Goal: Task Accomplishment & Management: Manage account settings

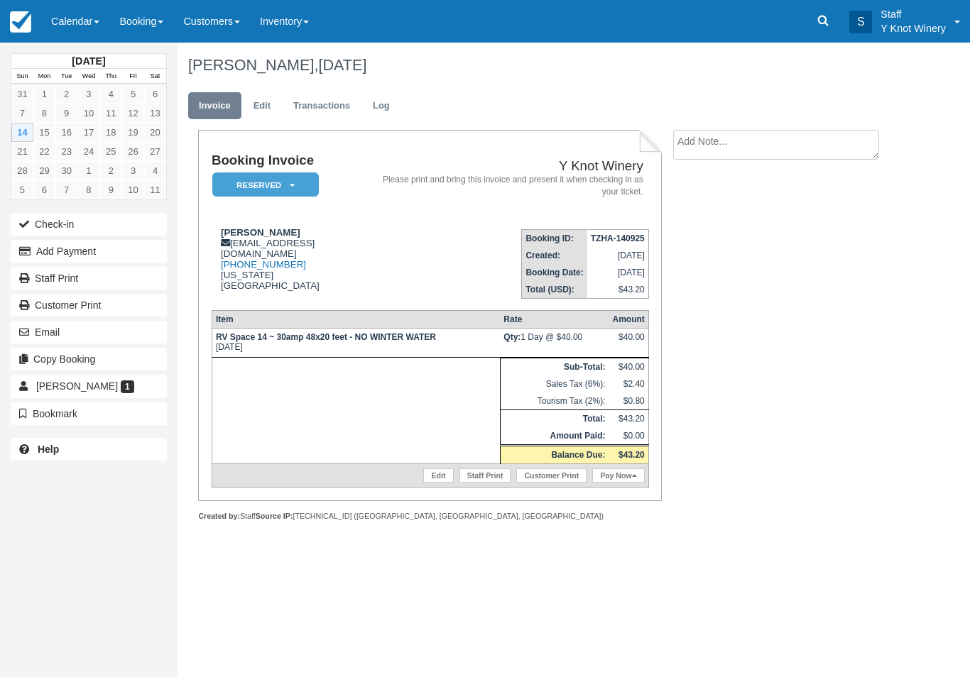
click at [73, 11] on link "Calendar" at bounding box center [75, 21] width 68 height 43
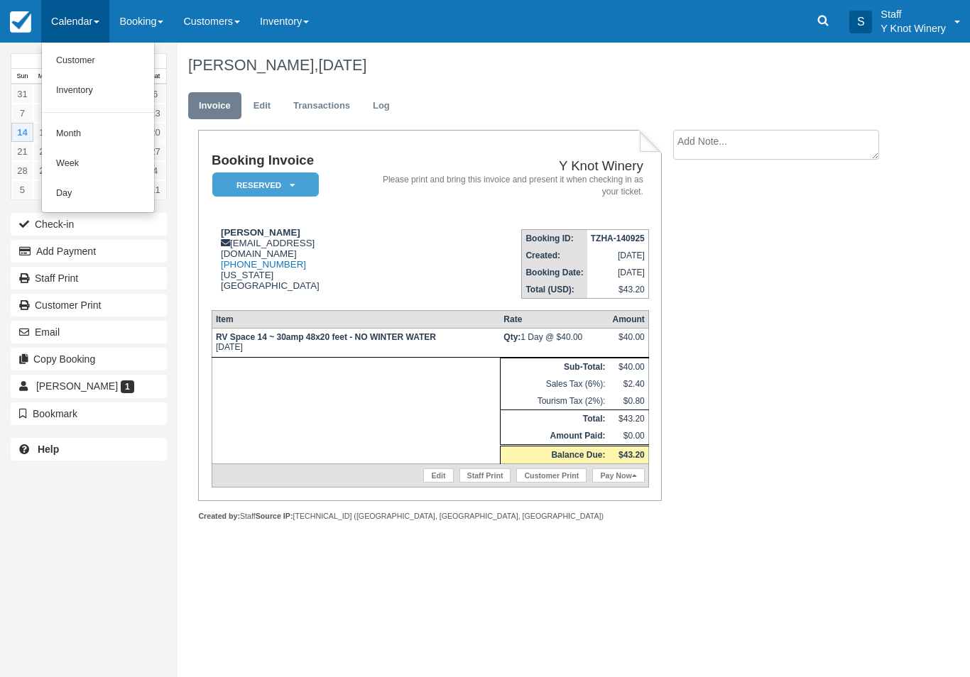
click at [64, 61] on link "Customer" at bounding box center [98, 61] width 112 height 30
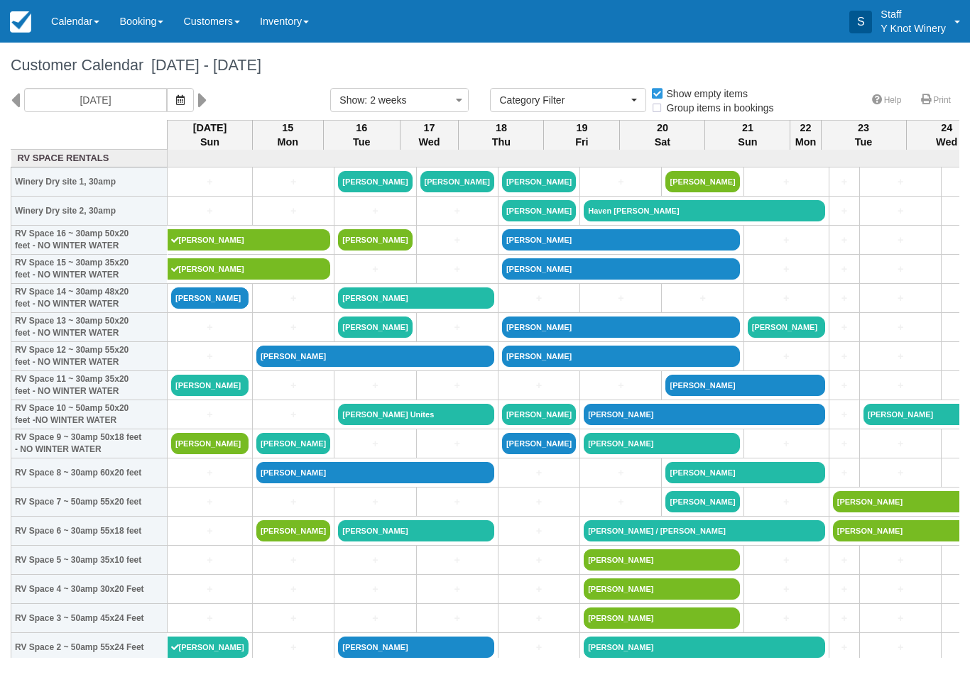
select select
click at [217, 251] on link "[PERSON_NAME]" at bounding box center [249, 239] width 163 height 21
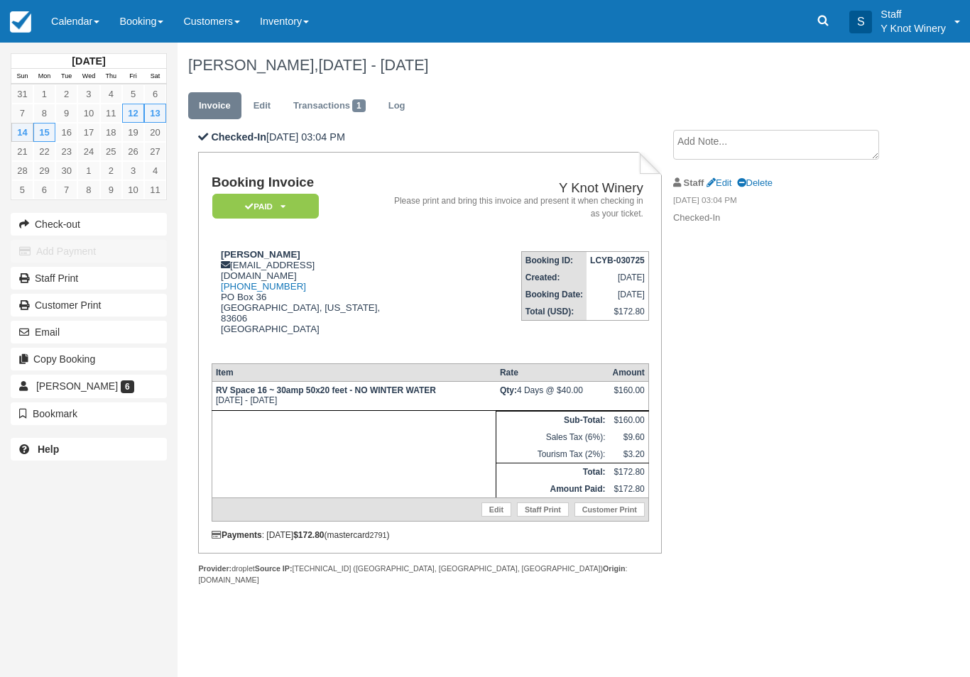
click at [487, 503] on link "Edit" at bounding box center [496, 510] width 30 height 14
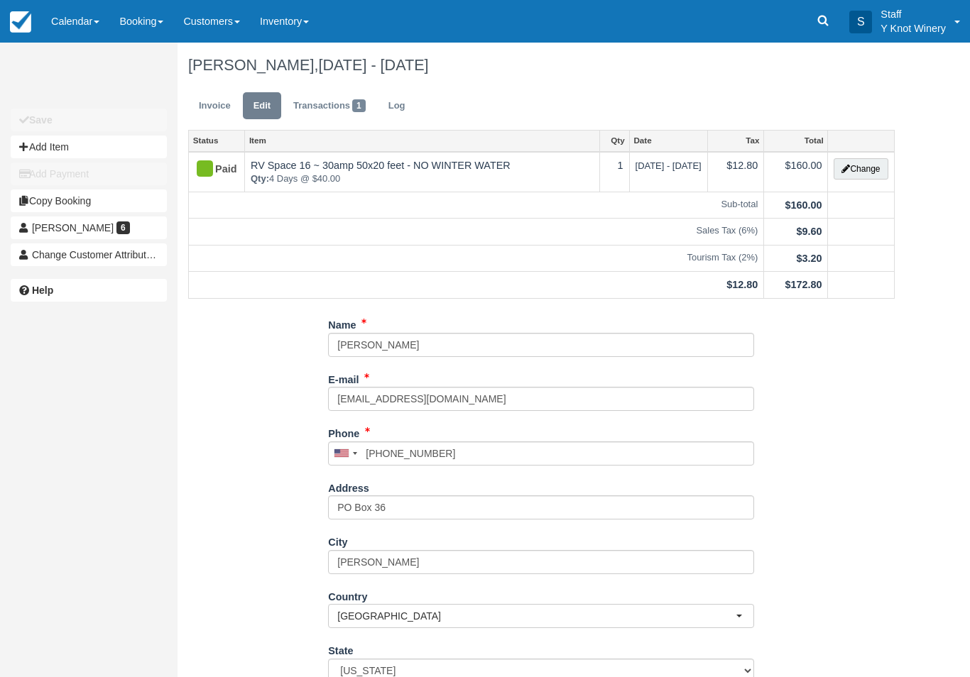
click at [874, 168] on button "Change" at bounding box center [861, 168] width 54 height 21
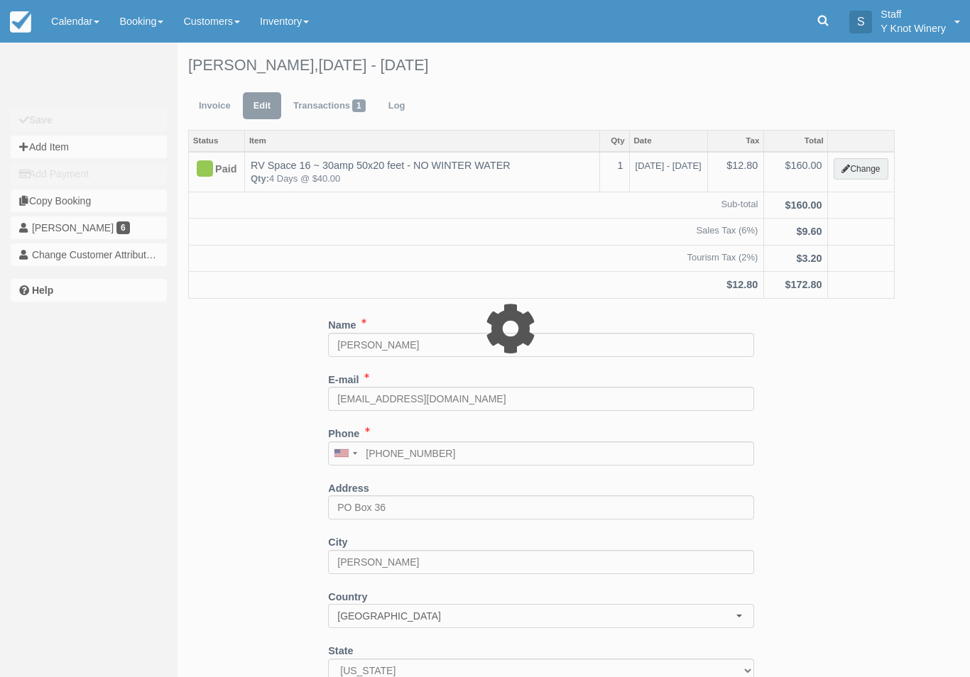
type input "160.00"
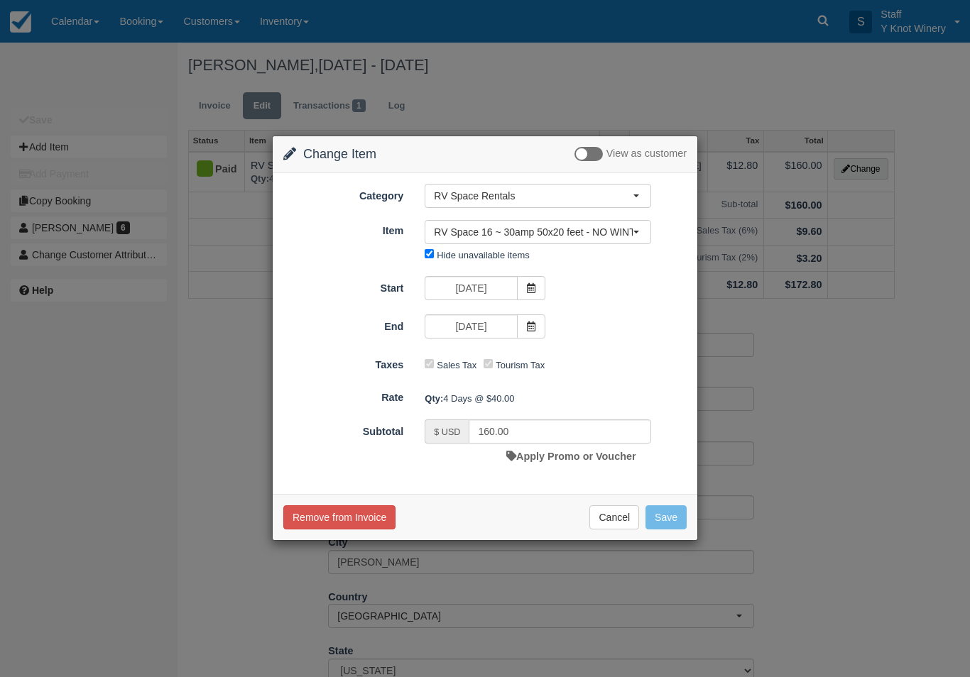
click at [616, 529] on button "Cancel" at bounding box center [614, 518] width 50 height 24
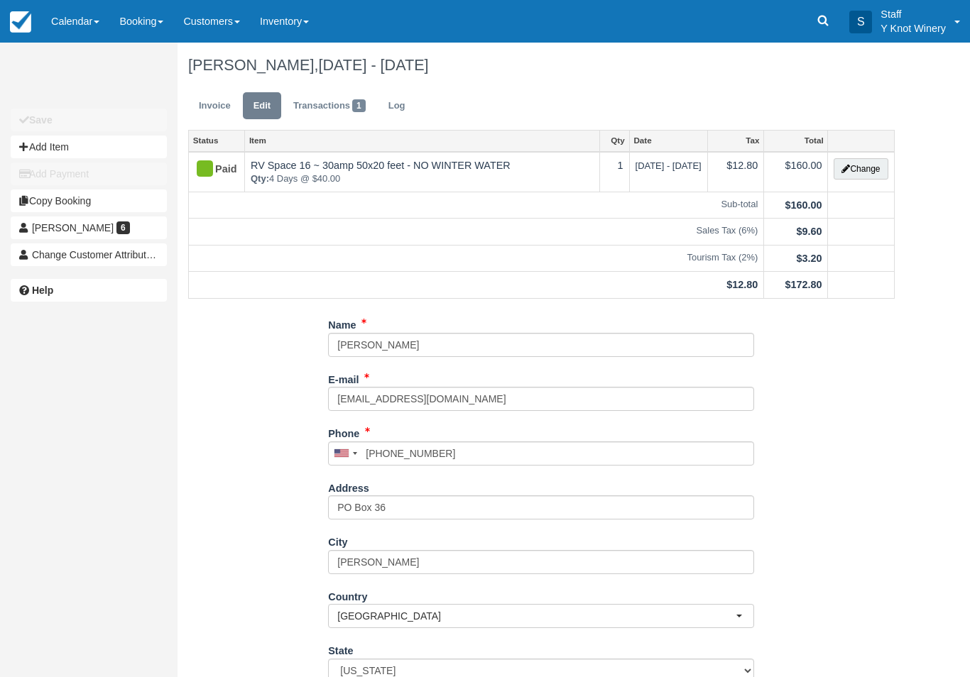
click at [71, 41] on link "Calendar" at bounding box center [75, 21] width 68 height 43
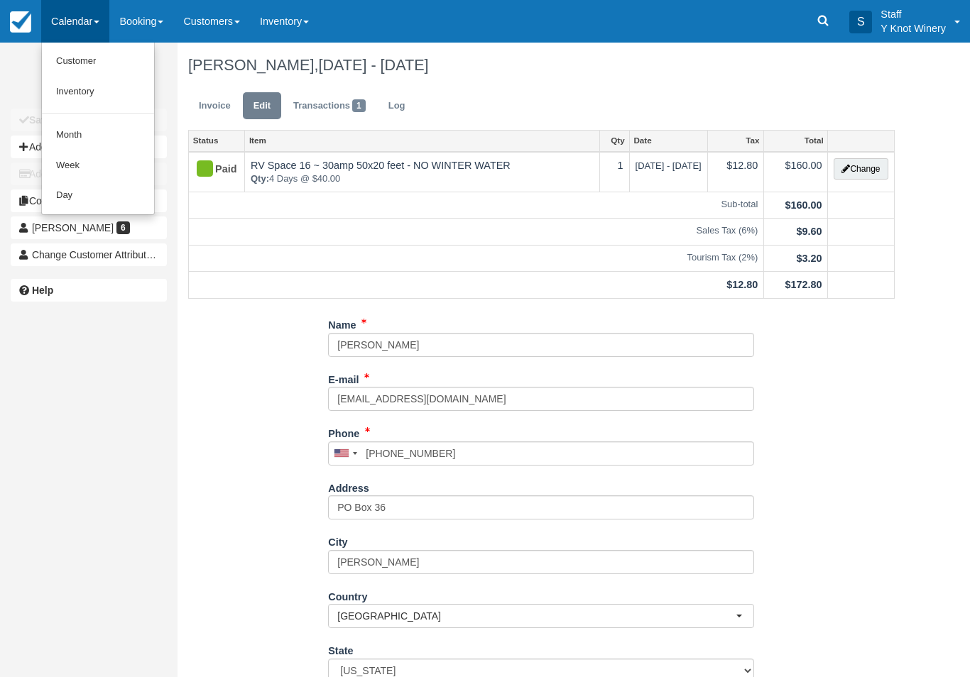
click at [82, 62] on link "Customer" at bounding box center [98, 61] width 112 height 31
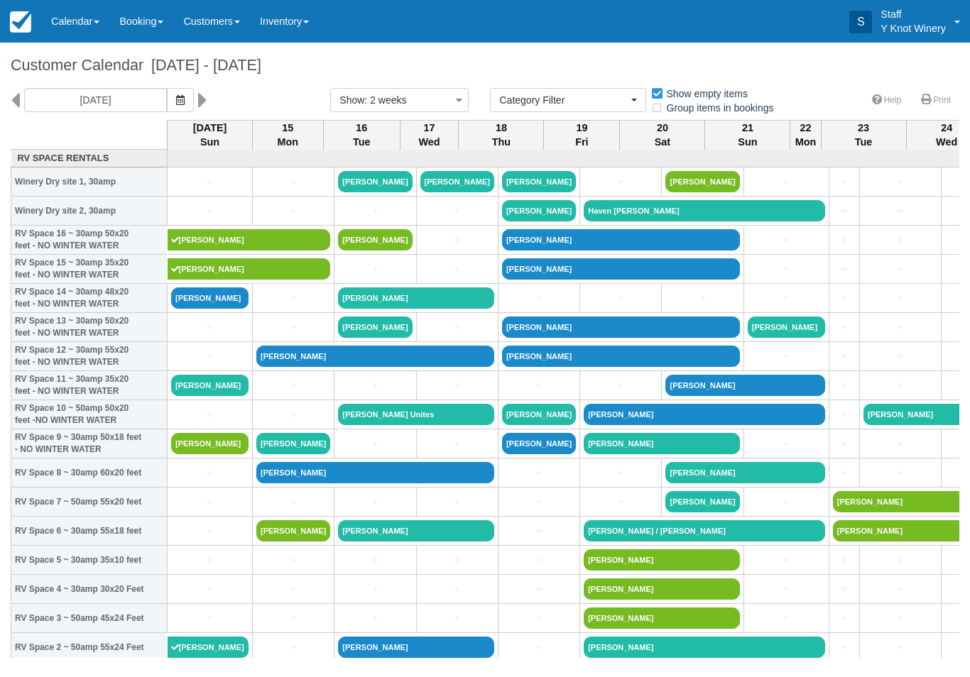
select select
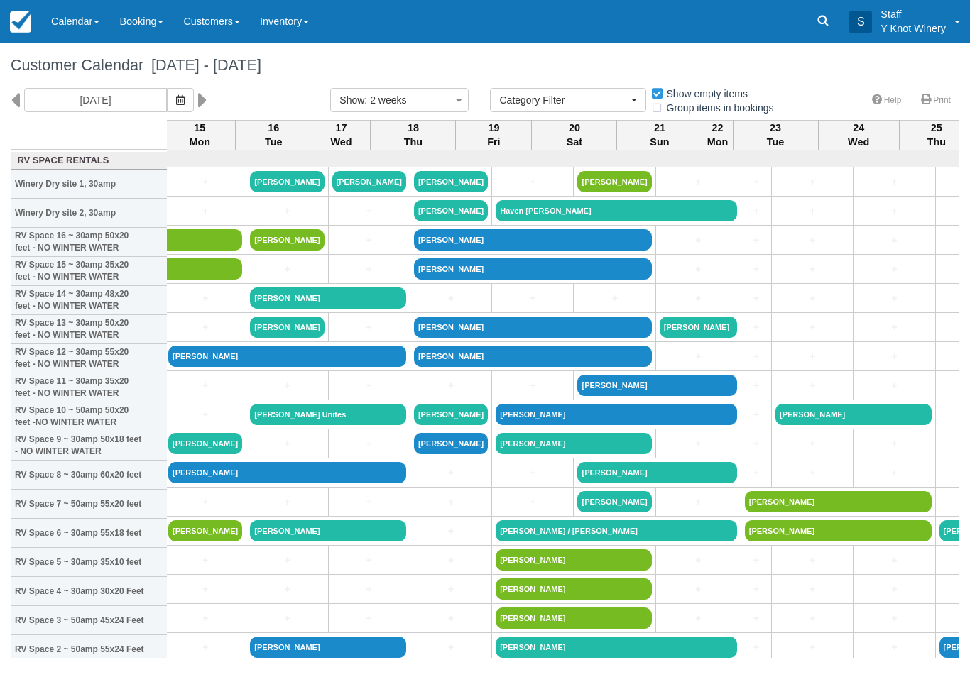
scroll to position [0, 88]
click at [414, 306] on link "+" at bounding box center [451, 298] width 74 height 15
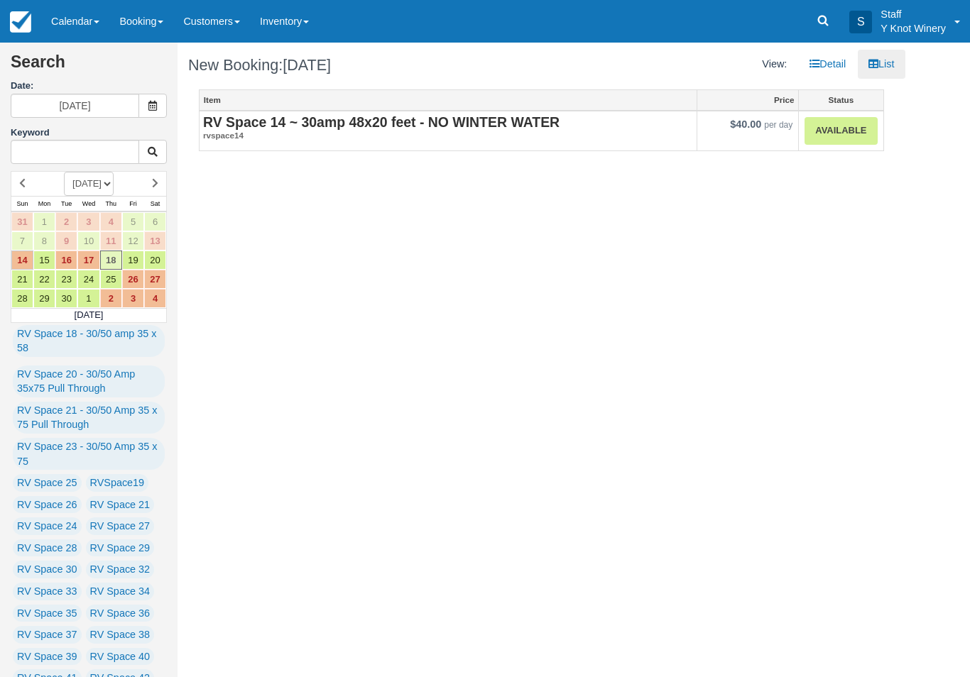
click at [67, 18] on link "Calendar" at bounding box center [75, 21] width 68 height 43
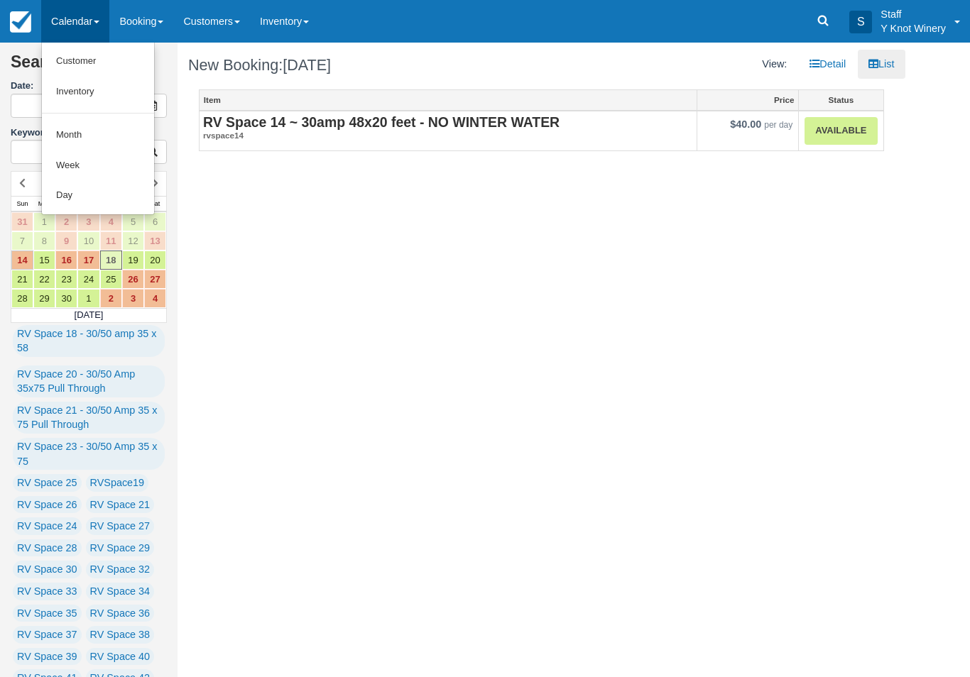
click at [70, 63] on link "Customer" at bounding box center [98, 61] width 112 height 31
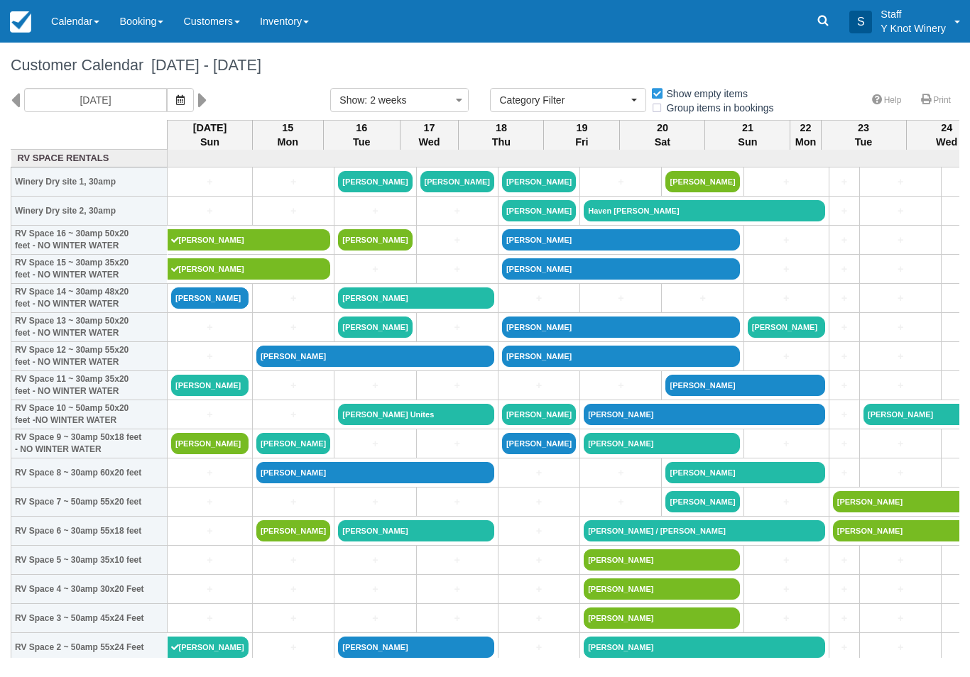
select select
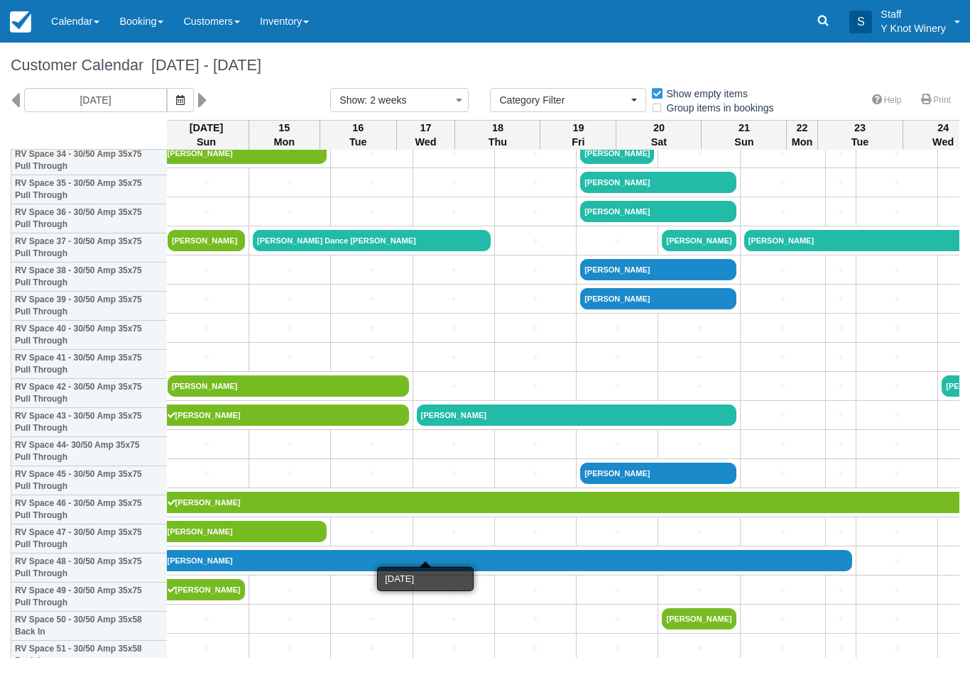
scroll to position [1052, 4]
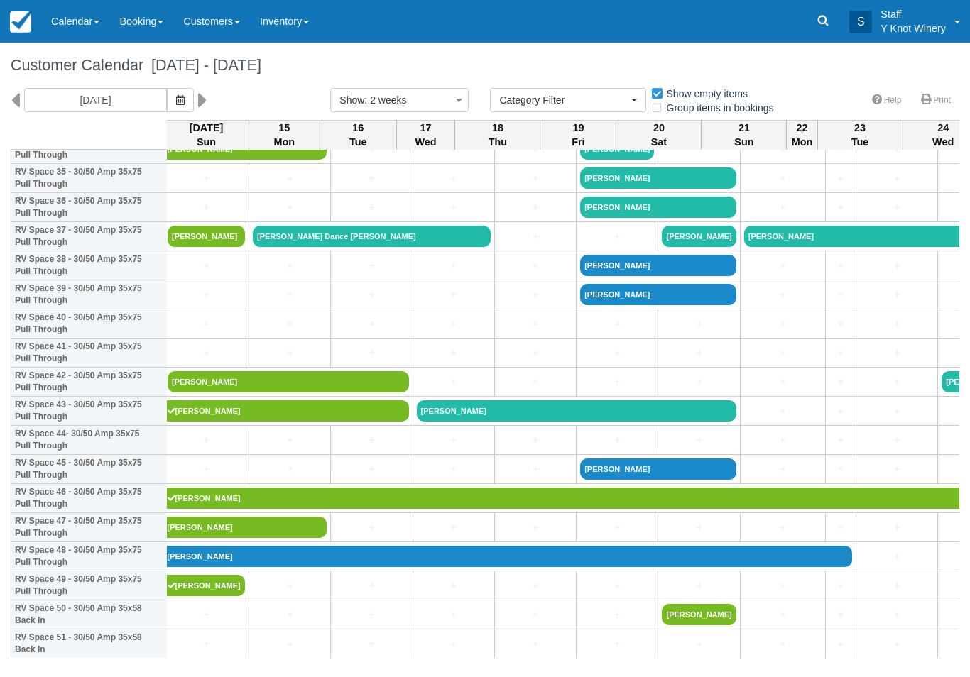
click at [206, 303] on link "+" at bounding box center [206, 295] width 77 height 15
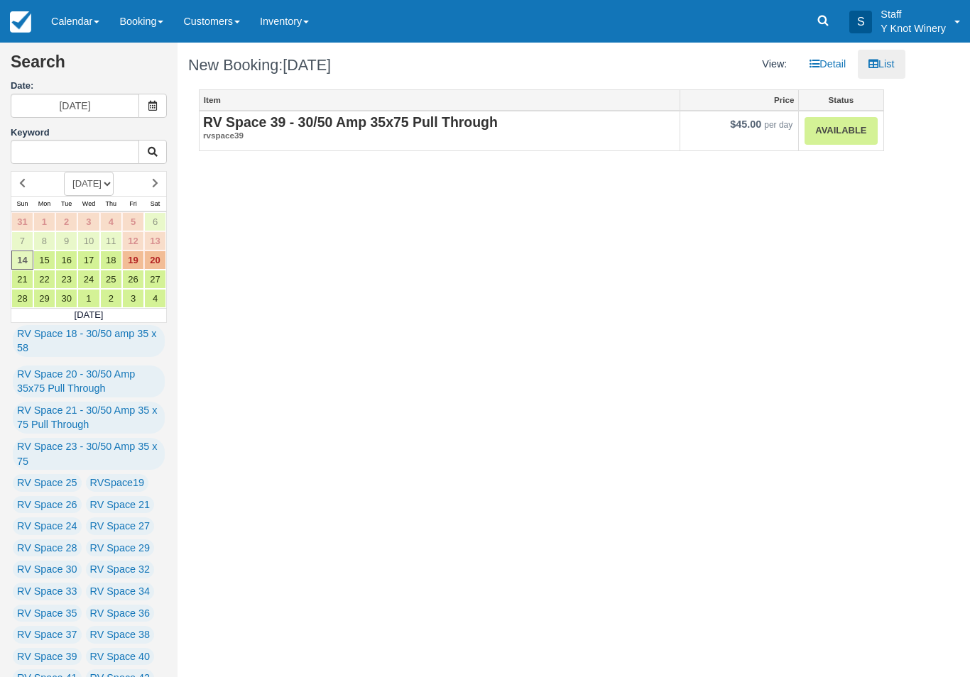
click at [67, 26] on link "Calendar" at bounding box center [75, 21] width 68 height 43
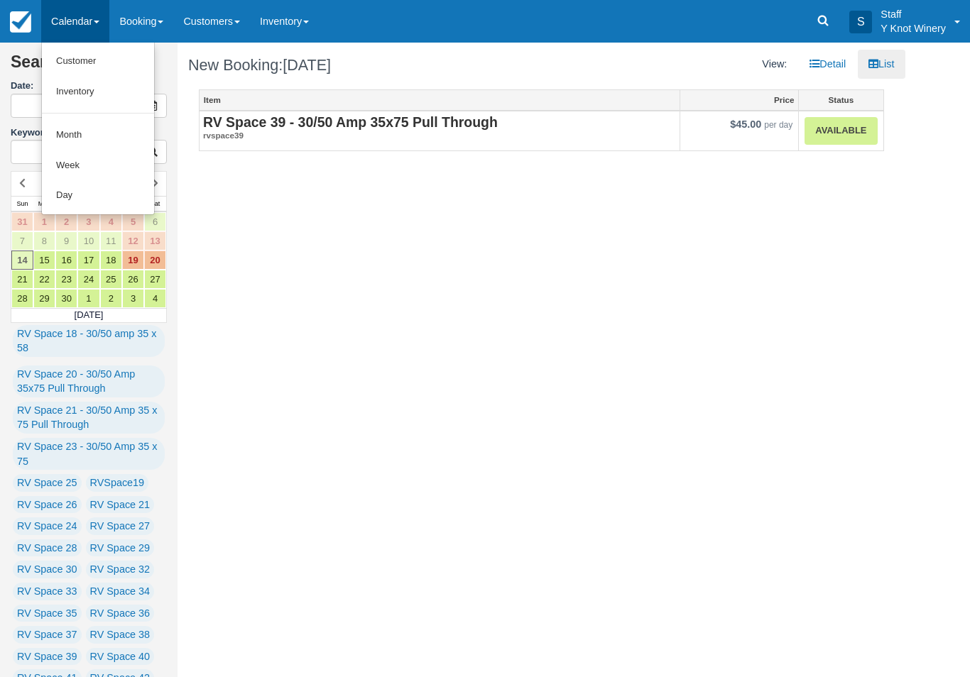
click at [71, 62] on link "Customer" at bounding box center [98, 61] width 112 height 31
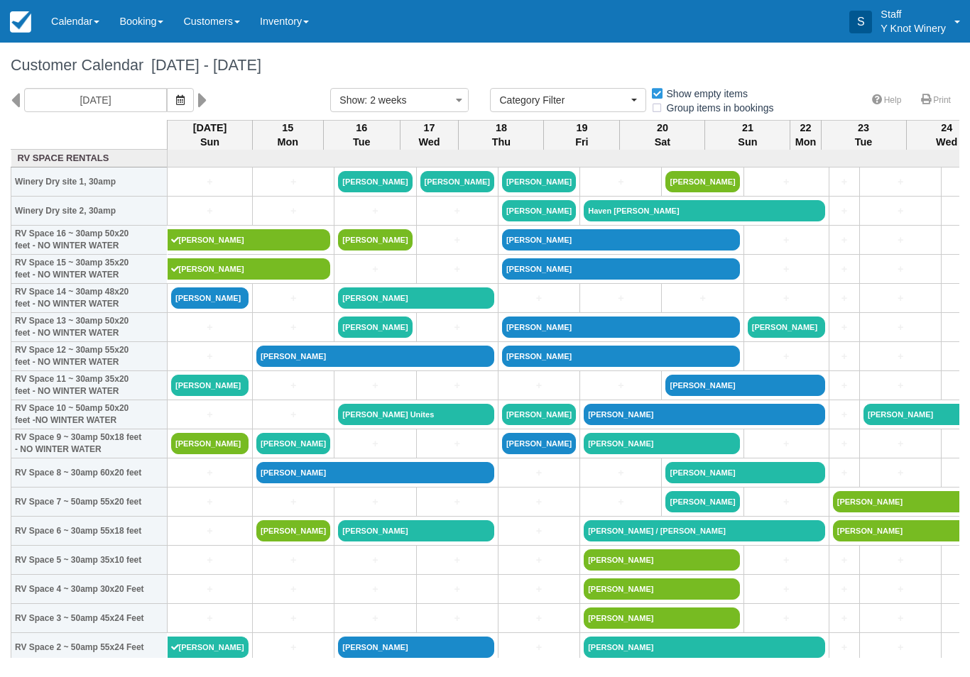
select select
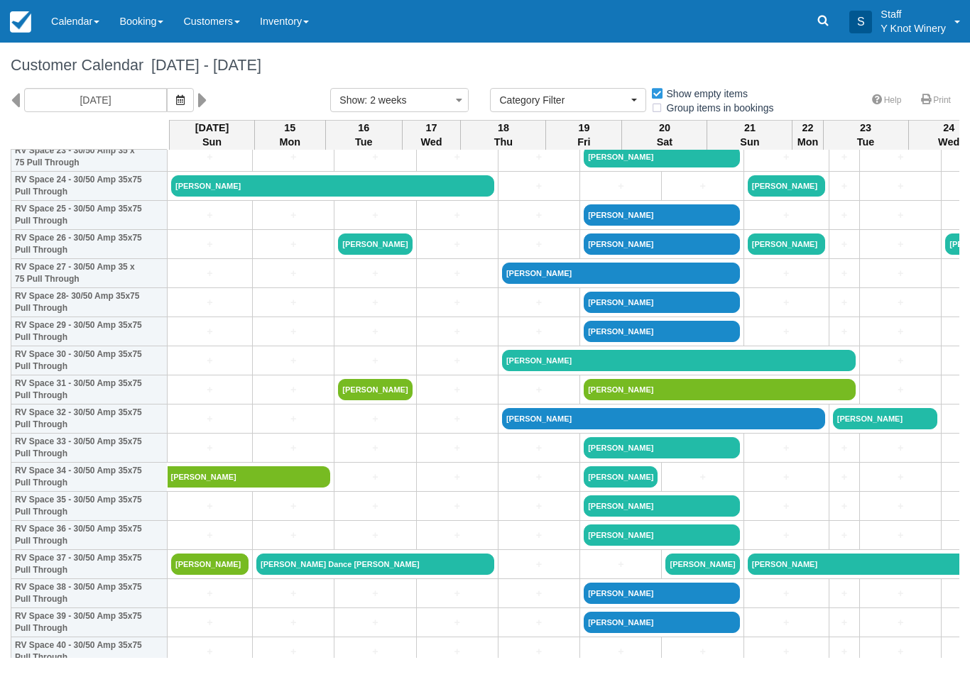
scroll to position [724, 0]
